Goal: Task Accomplishment & Management: Manage account settings

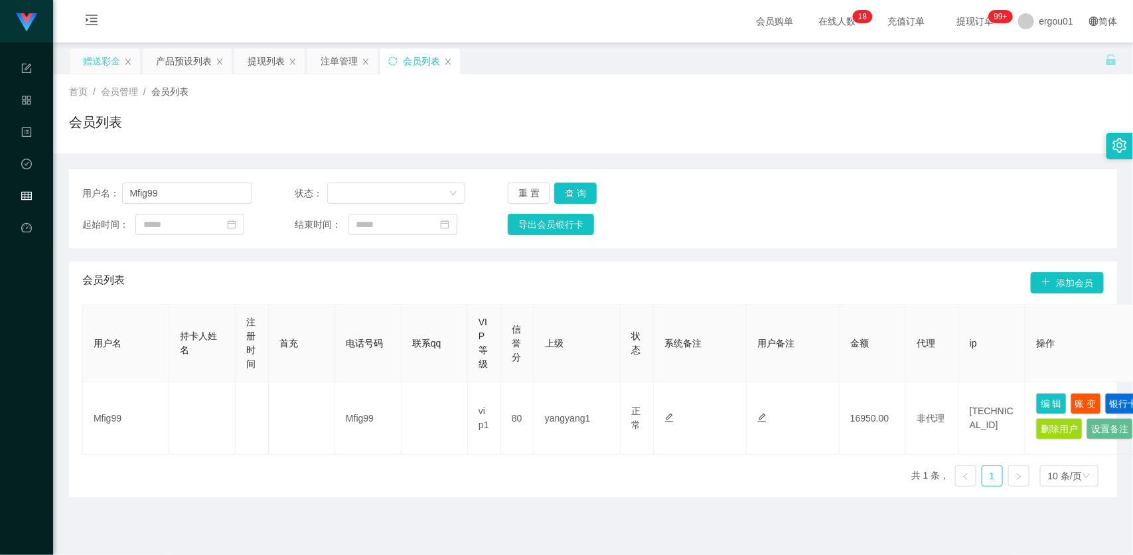
click at [80, 62] on div "赠送彩金" at bounding box center [105, 60] width 70 height 25
click at [103, 53] on div "赠送彩金" at bounding box center [101, 60] width 37 height 25
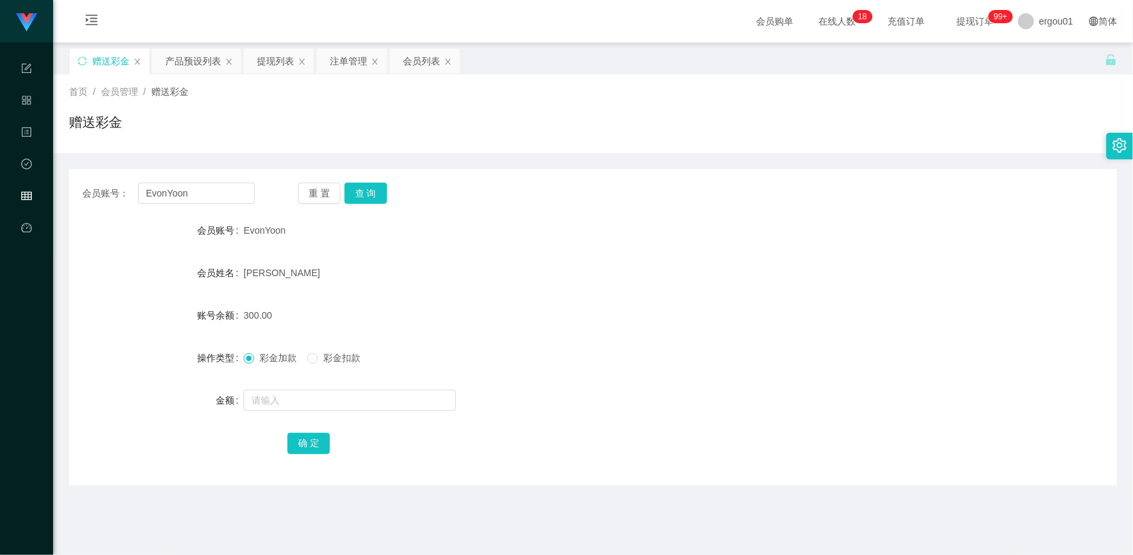
click at [224, 177] on div "会员账号： EvonYoon 重 置 查 询 会员账号 EvonYoon 会员姓名 [PERSON_NAME] 账号余额 300.00 操作类型 彩金加款 彩…" at bounding box center [593, 327] width 1048 height 316
click at [218, 191] on input "EvonYoon" at bounding box center [196, 193] width 117 height 21
paste input "81288978"
type input "81288978"
click at [363, 193] on button "查 询" at bounding box center [366, 193] width 42 height 21
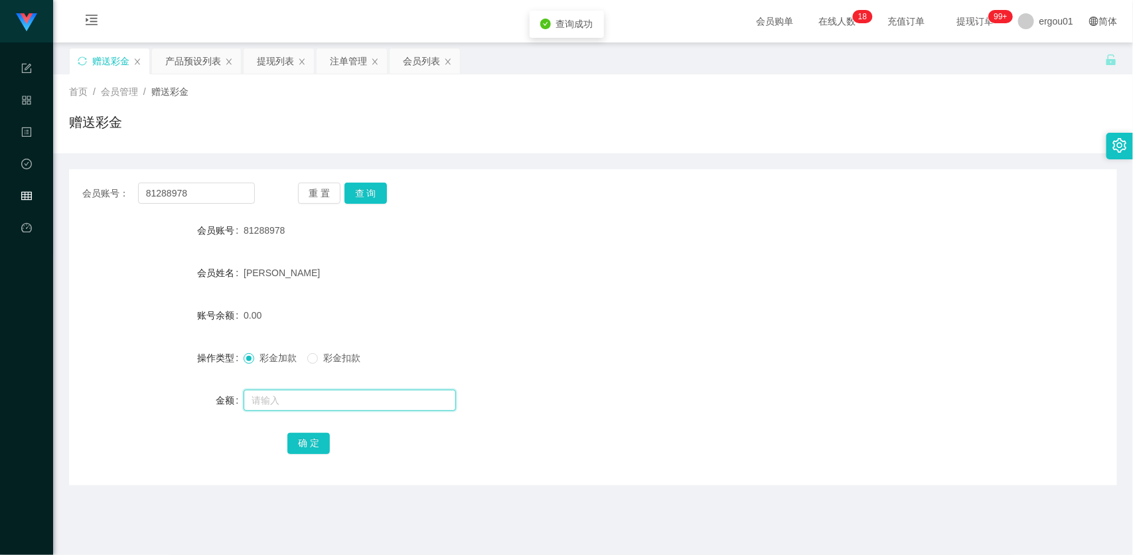
click at [317, 394] on input "text" at bounding box center [350, 400] width 212 height 21
type input "300"
click at [301, 446] on button "确 定" at bounding box center [308, 443] width 42 height 21
click at [222, 193] on input "81288978" at bounding box center [196, 193] width 117 height 21
paste input "Kiongkong"
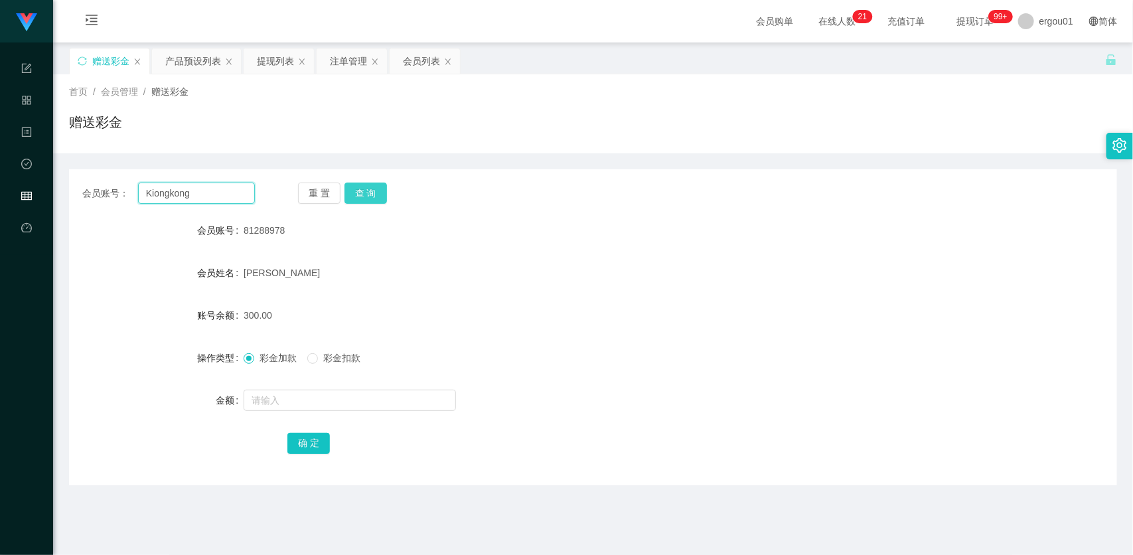
type input "Kiongkong"
click at [368, 184] on button "查 询" at bounding box center [366, 193] width 42 height 21
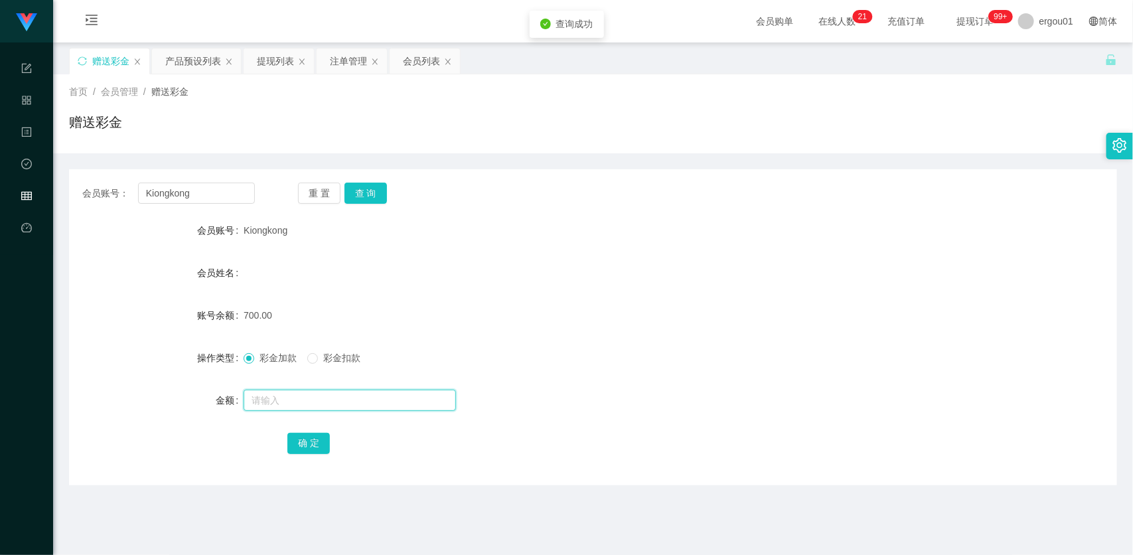
click at [337, 395] on input "text" at bounding box center [350, 400] width 212 height 21
type input "1500"
click at [317, 446] on button "确 定" at bounding box center [308, 443] width 42 height 21
click at [228, 203] on input "Kiongkong" at bounding box center [196, 193] width 117 height 21
paste input "87752734"
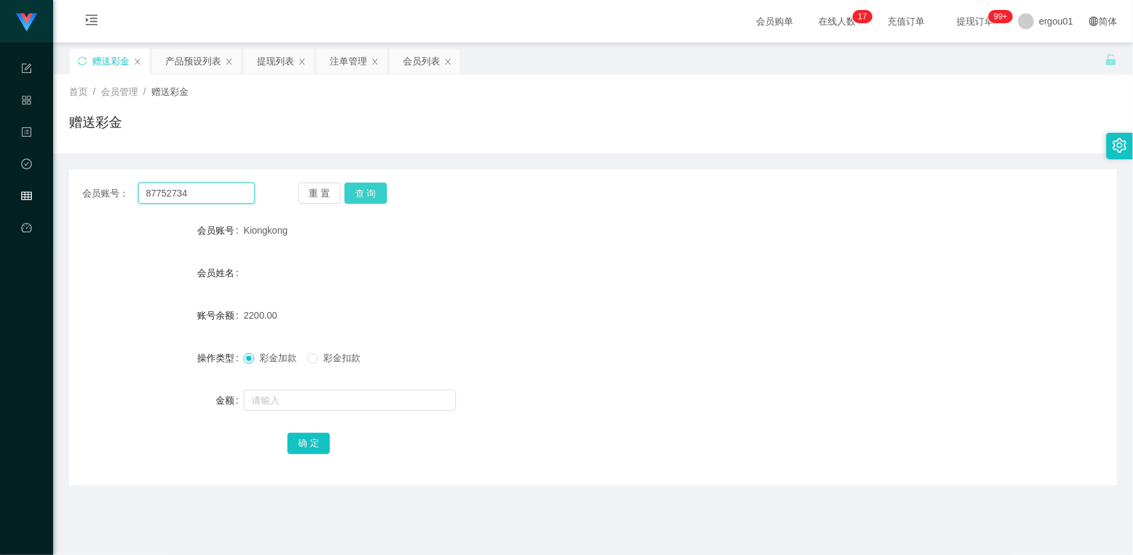
type input "87752734"
drag, startPoint x: 375, startPoint y: 195, endPoint x: 375, endPoint y: 206, distance: 12.0
click at [375, 195] on button "查 询" at bounding box center [366, 193] width 42 height 21
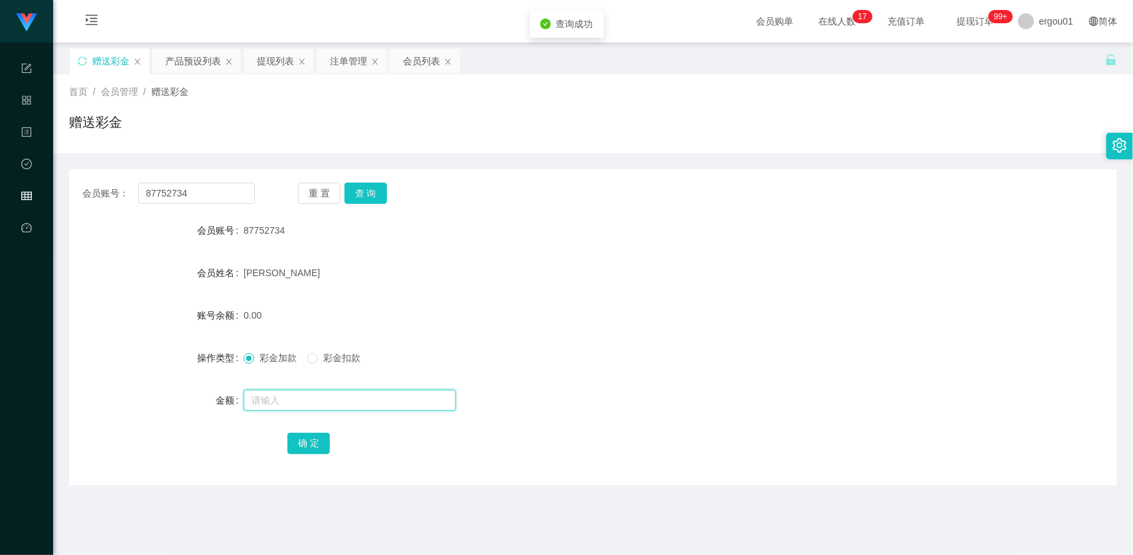
click at [349, 405] on input "text" at bounding box center [350, 400] width 212 height 21
drag, startPoint x: 354, startPoint y: 397, endPoint x: 74, endPoint y: 386, distance: 279.7
click at [75, 376] on form "会员账号 87752734 会员姓名 [PERSON_NAME] 账号余额 0.00 操作类型 彩金加款 彩金扣款 金额 15 确 定" at bounding box center [593, 336] width 1048 height 239
type input "100"
click at [299, 451] on button "确 定" at bounding box center [308, 443] width 42 height 21
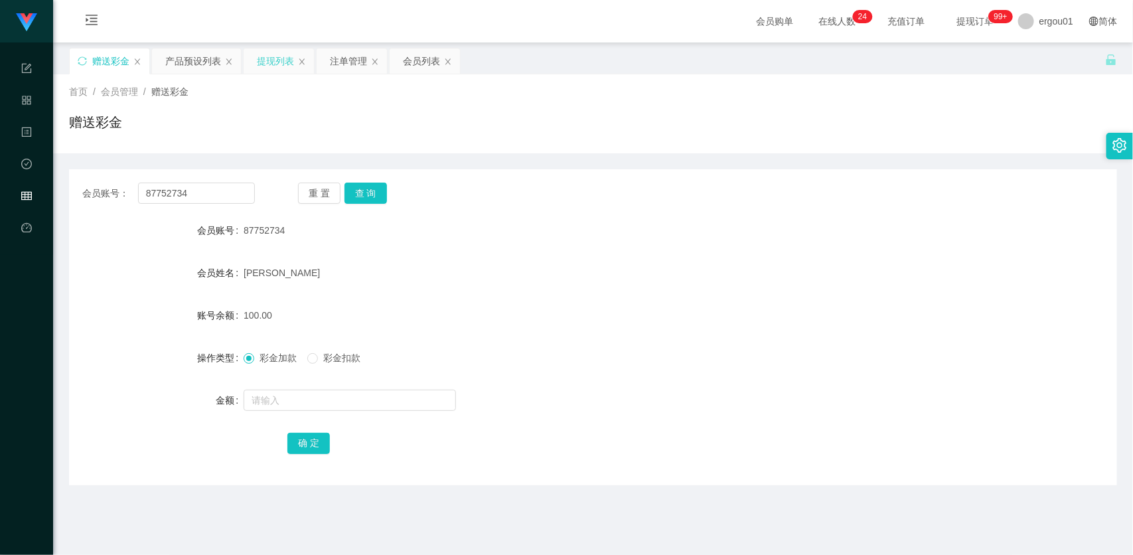
click at [261, 58] on div "提现列表" at bounding box center [275, 60] width 37 height 25
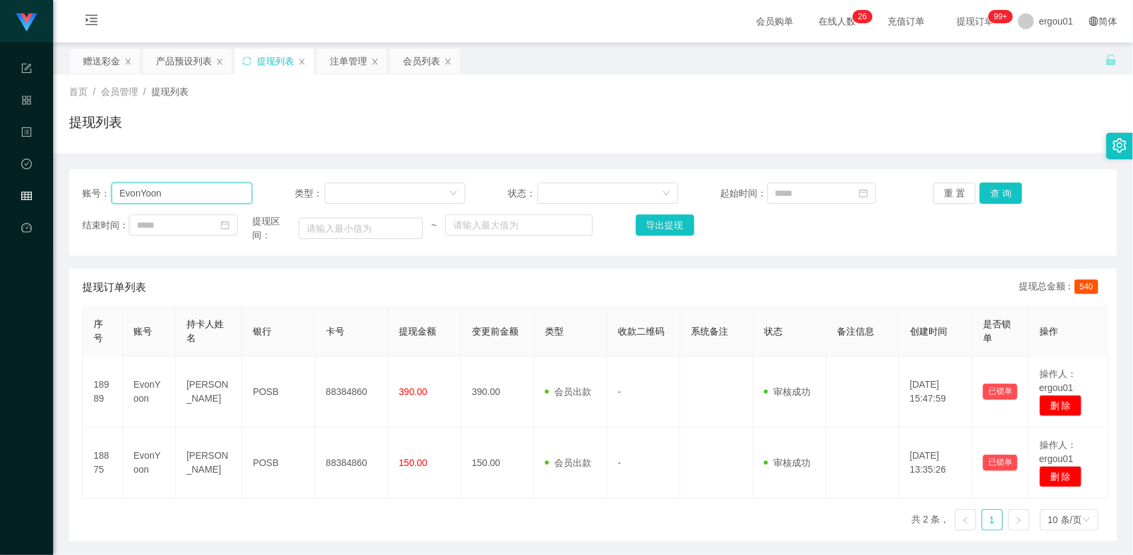
click at [204, 203] on input "EvonYoon" at bounding box center [182, 193] width 141 height 21
paste input "81288978"
click at [985, 191] on button "查 询" at bounding box center [1001, 193] width 42 height 21
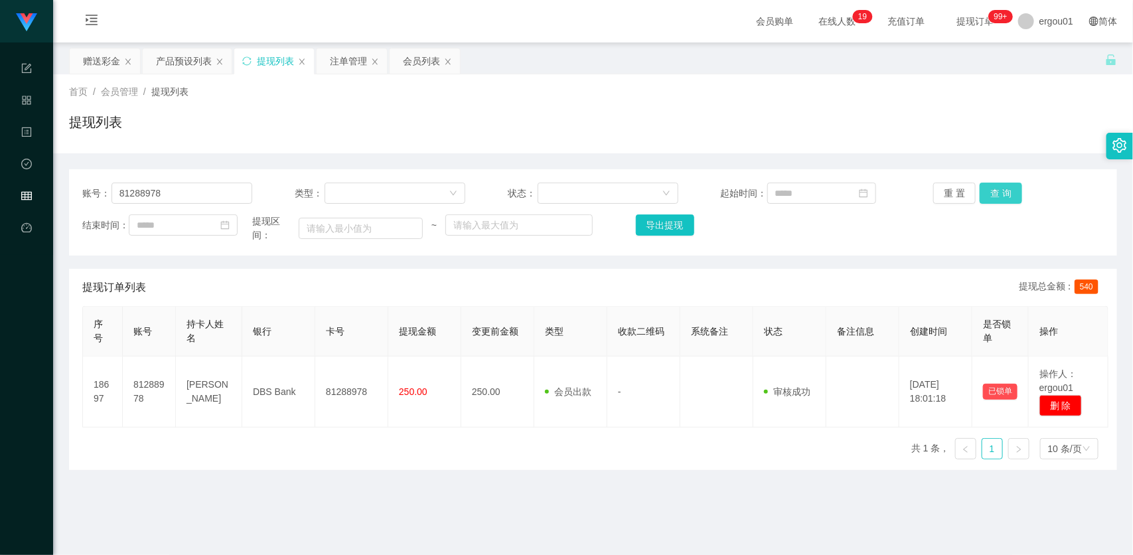
click at [993, 194] on button "查 询" at bounding box center [1001, 193] width 42 height 21
drag, startPoint x: 189, startPoint y: 207, endPoint x: 207, endPoint y: 183, distance: 30.4
click at [191, 203] on div "账号： 81288978 类型： 状态： 起始时间： 重 置 查 询 结束时间： 提现区间： ~ 导出提现" at bounding box center [593, 212] width 1048 height 86
click at [208, 184] on input "81288978" at bounding box center [182, 193] width 141 height 21
click at [216, 187] on input "81288978" at bounding box center [182, 193] width 141 height 21
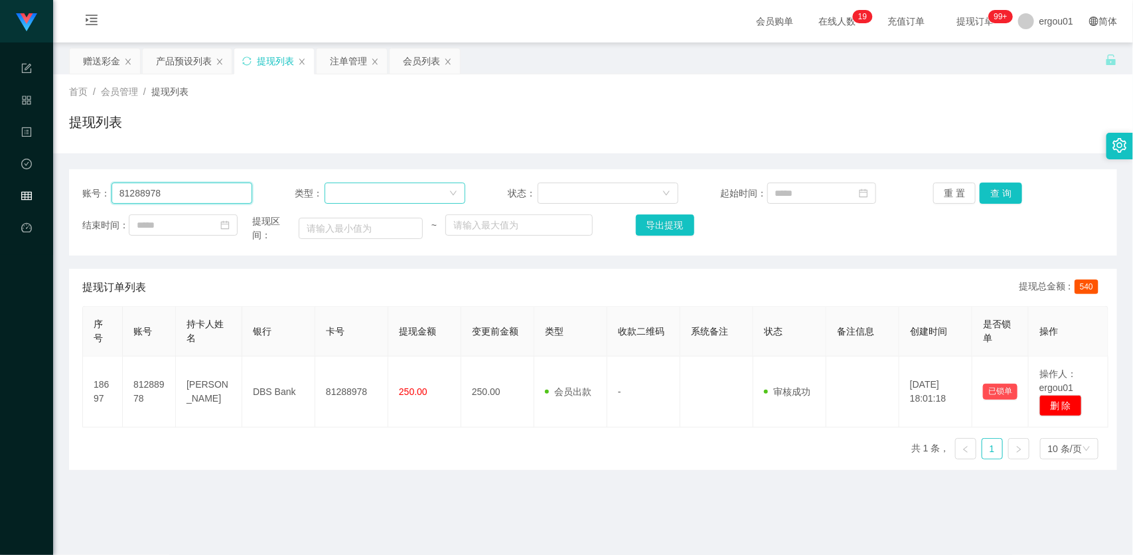
paste input "7752734"
type input "87752734"
click at [989, 196] on button "查 询" at bounding box center [1001, 193] width 42 height 21
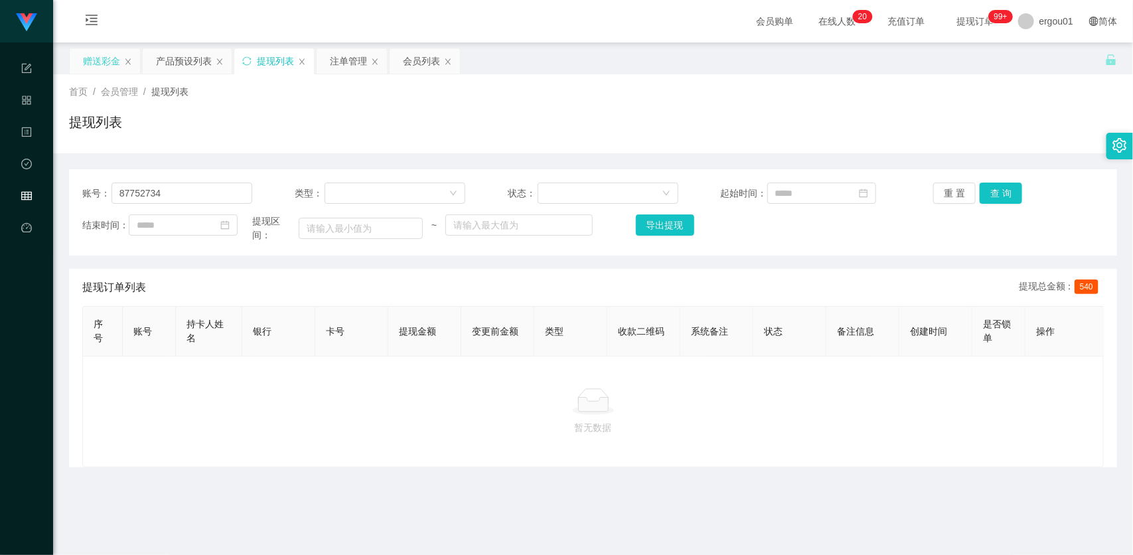
click at [94, 58] on div "赠送彩金" at bounding box center [101, 60] width 37 height 25
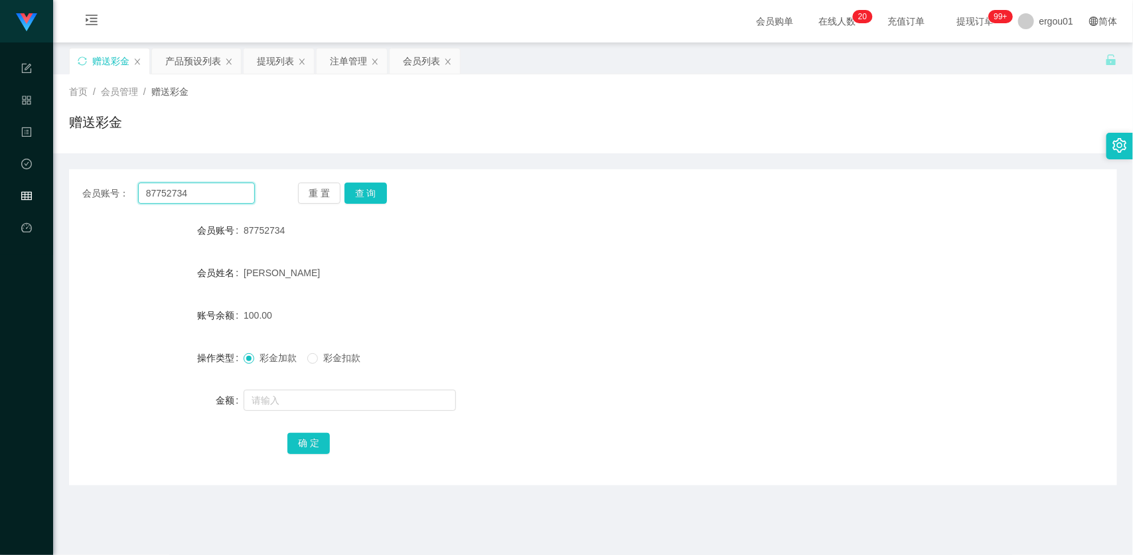
click at [226, 188] on input "87752734" at bounding box center [196, 193] width 117 height 21
paste input "1288978"
type input "81288978"
click at [375, 197] on button "查 询" at bounding box center [366, 193] width 42 height 21
click at [340, 353] on span "彩金扣款" at bounding box center [342, 358] width 48 height 11
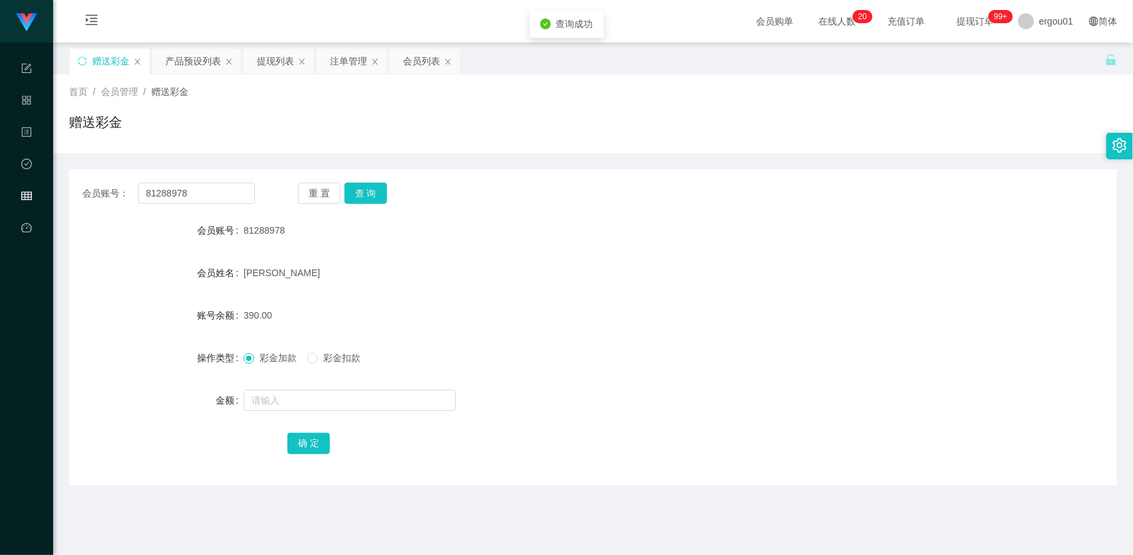
click at [339, 363] on span "彩金扣款" at bounding box center [342, 358] width 48 height 11
click at [335, 400] on input "text" at bounding box center [350, 400] width 212 height 21
type input "390"
click at [314, 442] on button "确 定" at bounding box center [308, 443] width 42 height 21
